Goal: Task Accomplishment & Management: Manage account settings

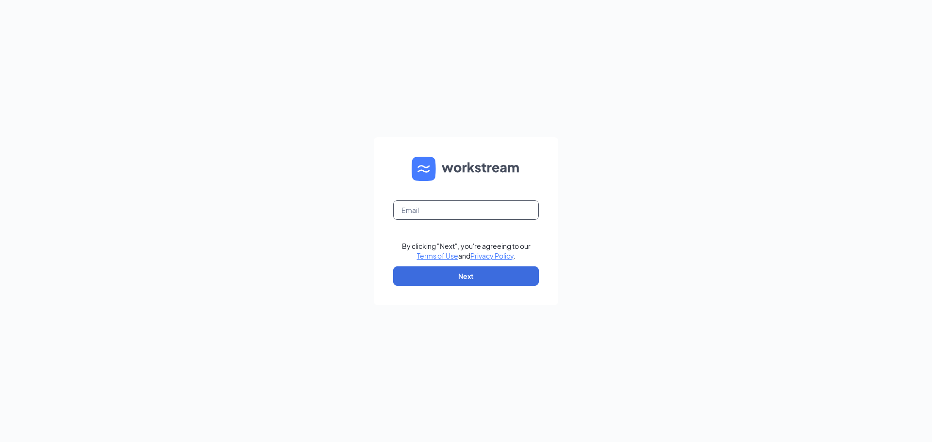
click at [490, 212] on input "text" at bounding box center [466, 210] width 146 height 19
type input "[EMAIL_ADDRESS][DOMAIN_NAME]"
click at [474, 280] on button "Next" at bounding box center [466, 276] width 146 height 19
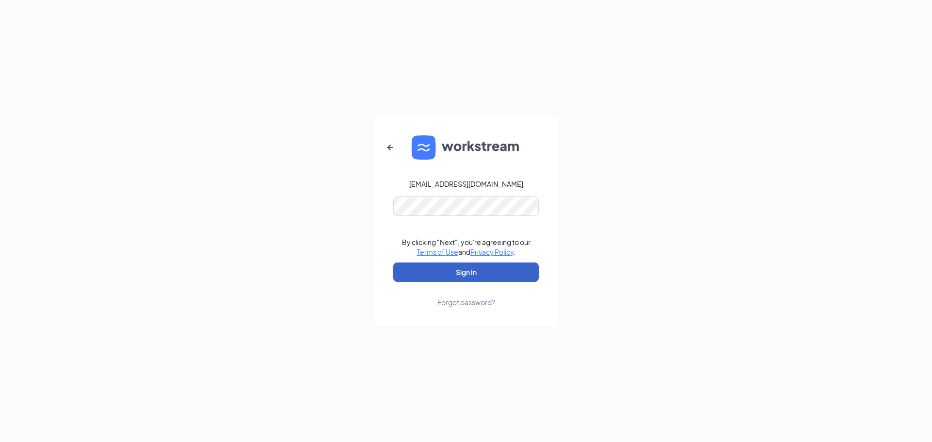
click at [474, 276] on button "Sign In" at bounding box center [466, 272] width 146 height 19
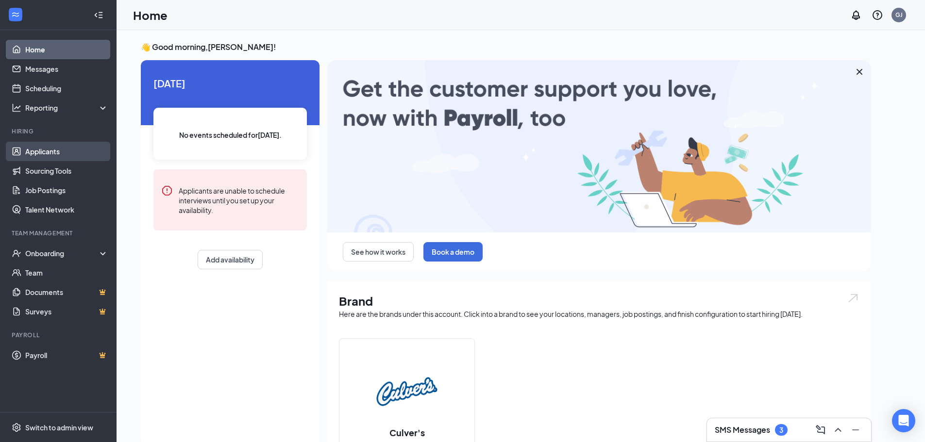
click at [55, 147] on link "Applicants" at bounding box center [66, 151] width 83 height 19
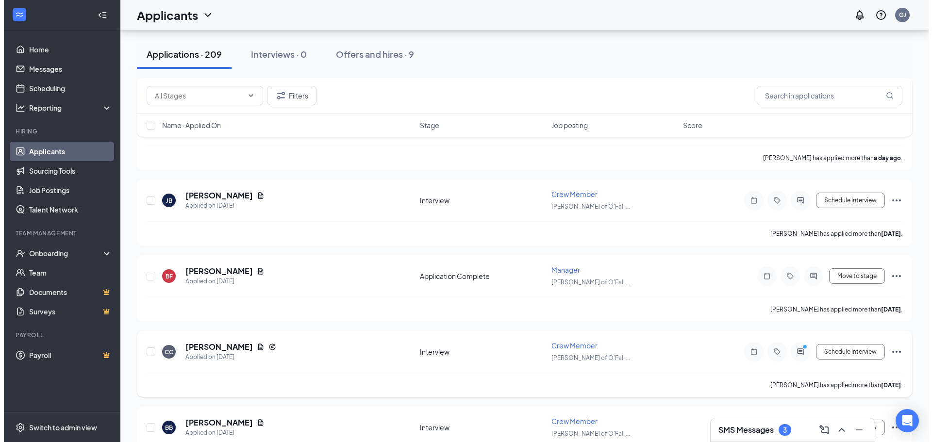
scroll to position [1165, 0]
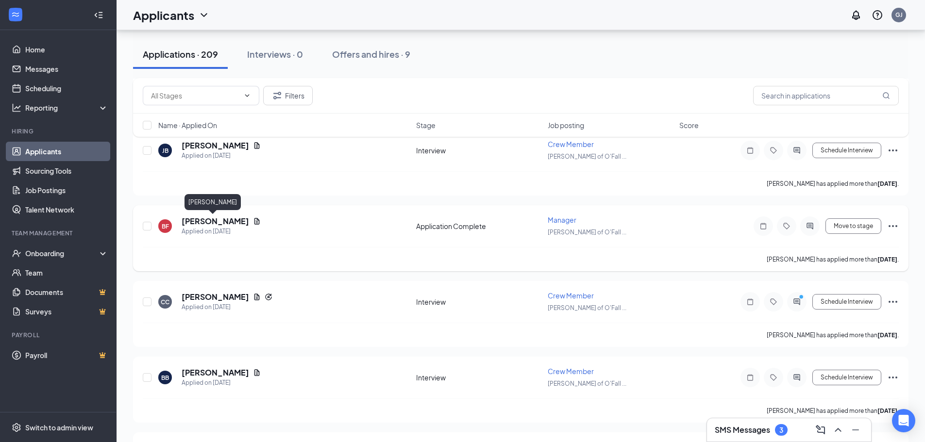
click at [219, 218] on h5 "Bobby Fisher" at bounding box center [215, 221] width 67 height 11
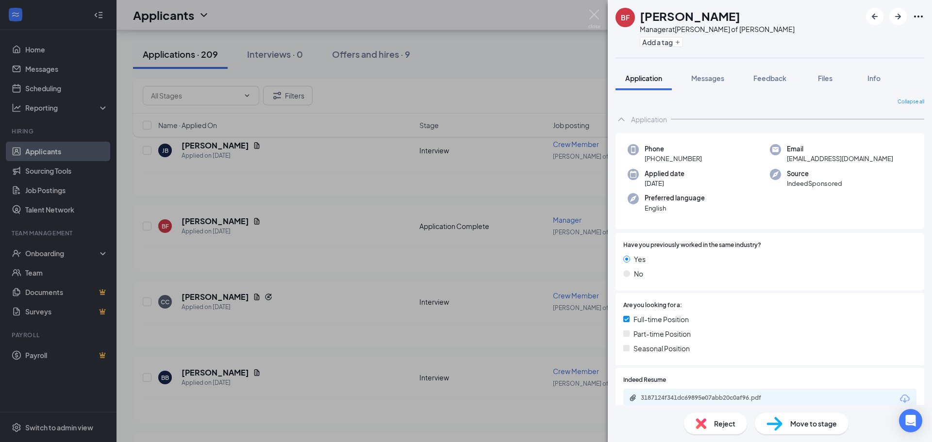
click at [358, 219] on div "BF Bobby Fisher Manager at Culver's of O'Fallon Add a tag Application Messages …" at bounding box center [466, 221] width 932 height 442
